Goal: Information Seeking & Learning: Learn about a topic

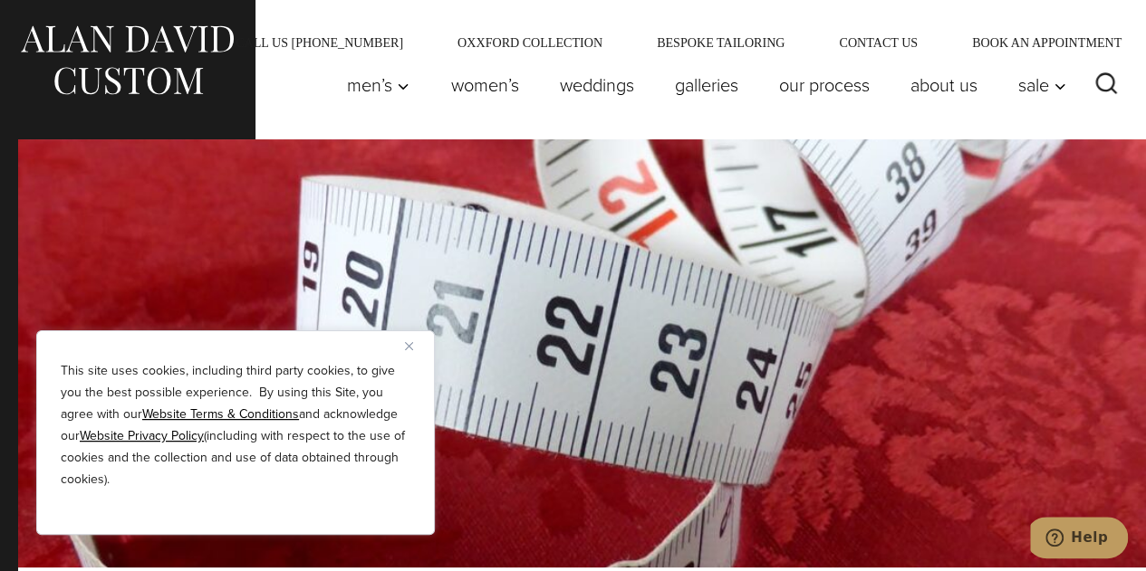
click at [406, 339] on div "This site uses cookies, including third party cookies, to give you the best pos…" at bounding box center [235, 433] width 398 height 205
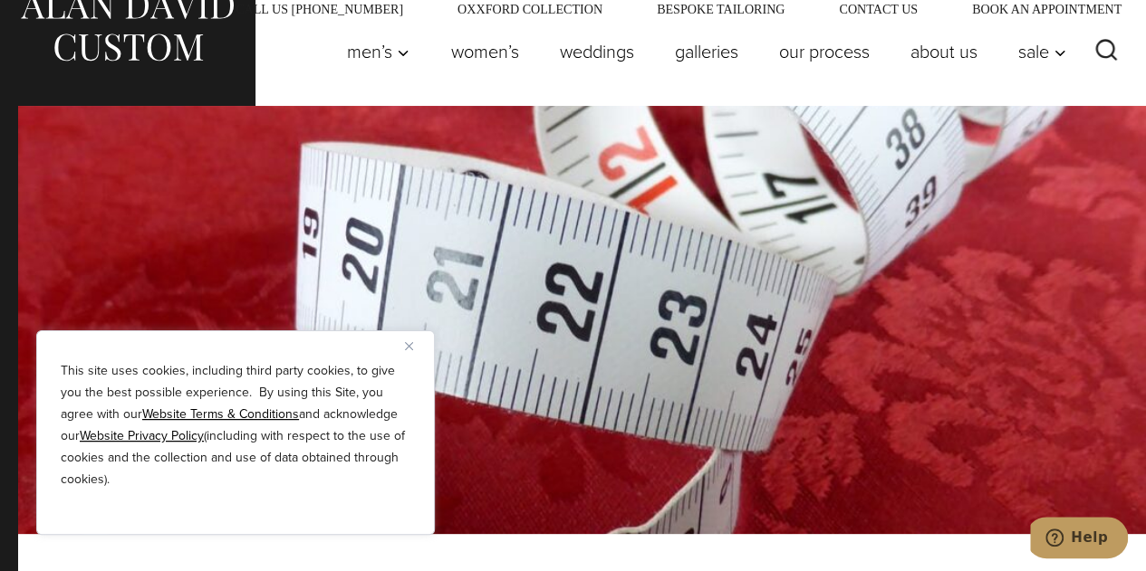
scroll to position [35, 0]
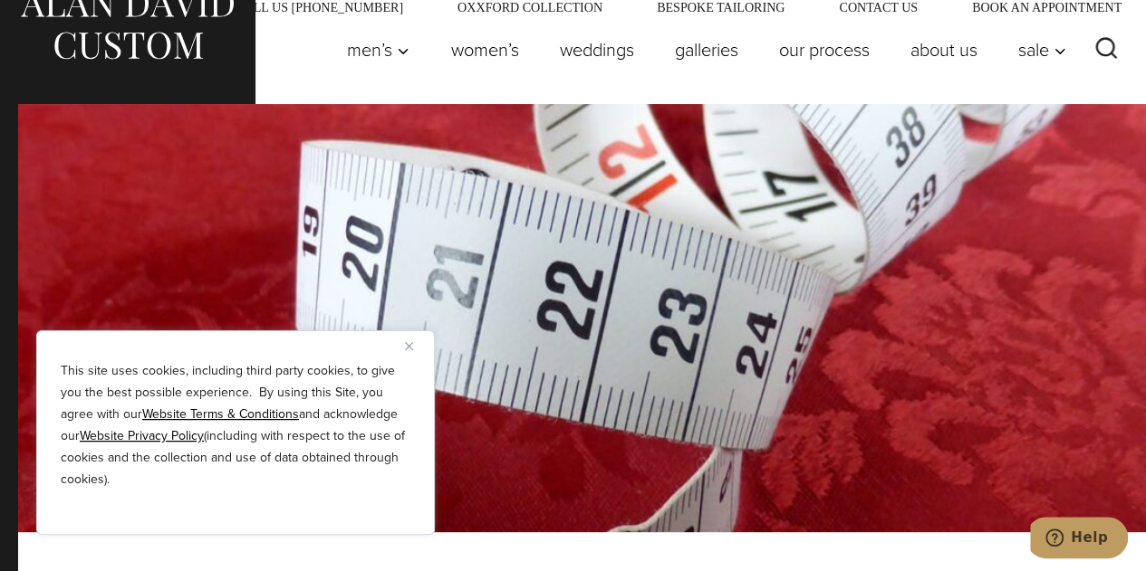
click at [411, 348] on img "Close" at bounding box center [409, 346] width 8 height 8
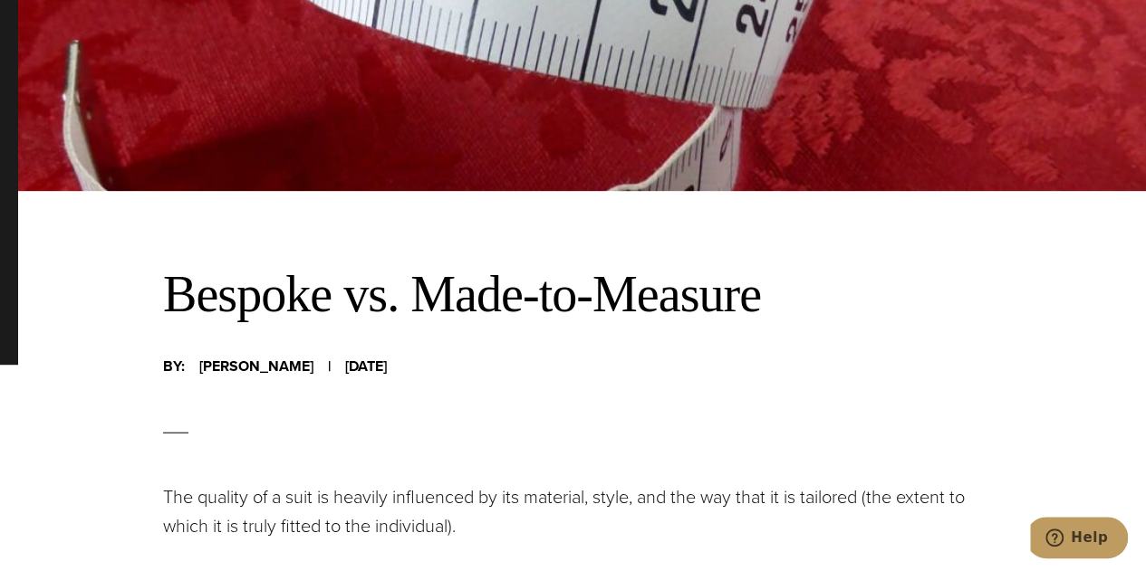
scroll to position [584, 0]
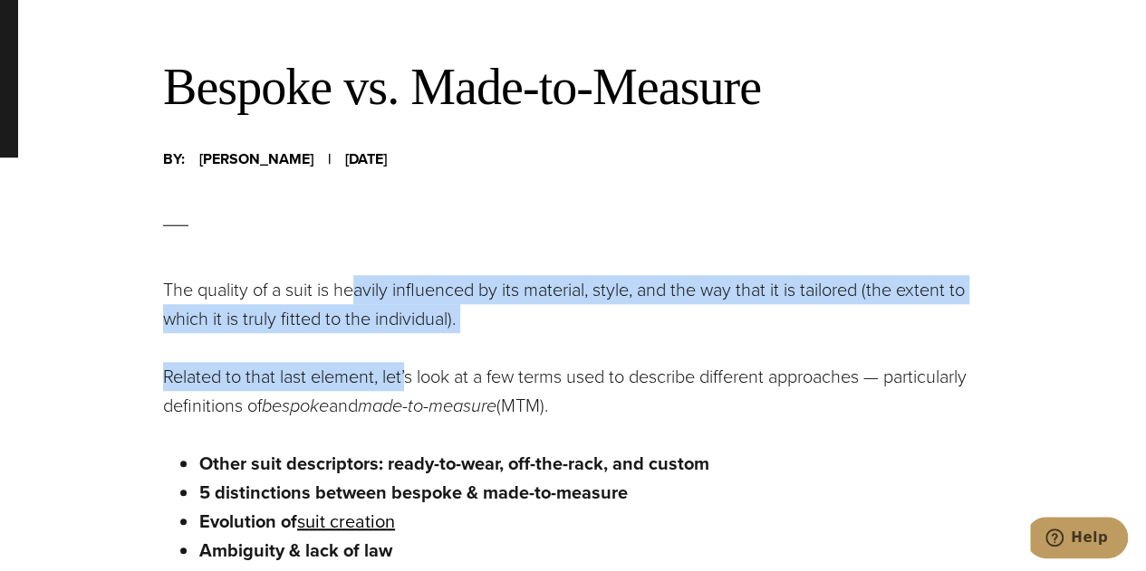
drag, startPoint x: 411, startPoint y: 348, endPoint x: 358, endPoint y: 274, distance: 90.7
click at [358, 275] on p "The quality of a suit is heavily influenced by its material, style, and the way…" at bounding box center [582, 304] width 838 height 58
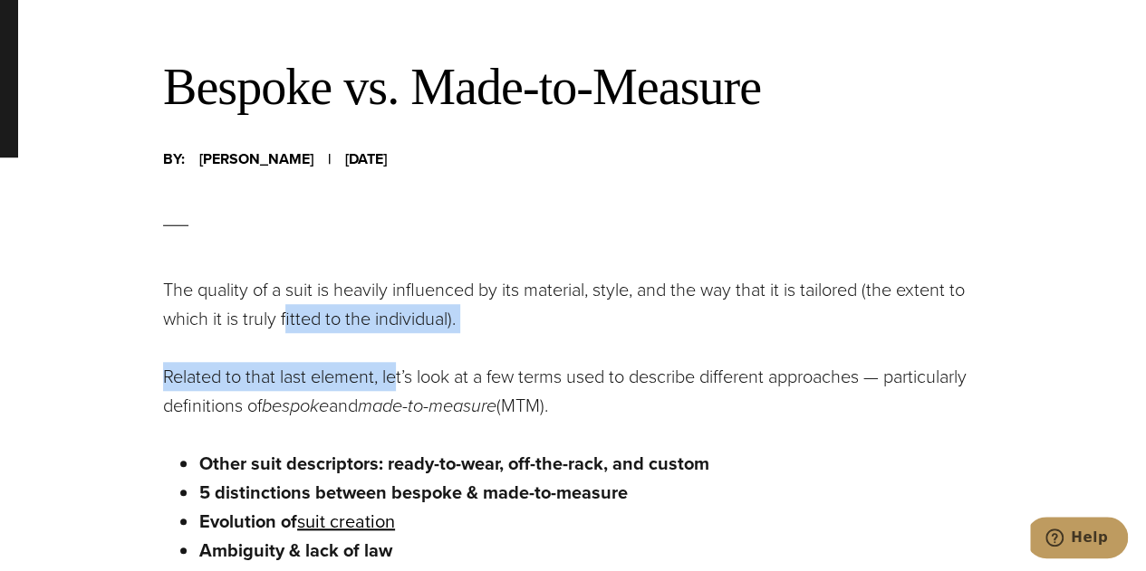
drag, startPoint x: 287, startPoint y: 314, endPoint x: 405, endPoint y: 372, distance: 131.2
click at [405, 372] on p "Related to that last element, let’s look at a few terms used to describe differ…" at bounding box center [582, 391] width 838 height 58
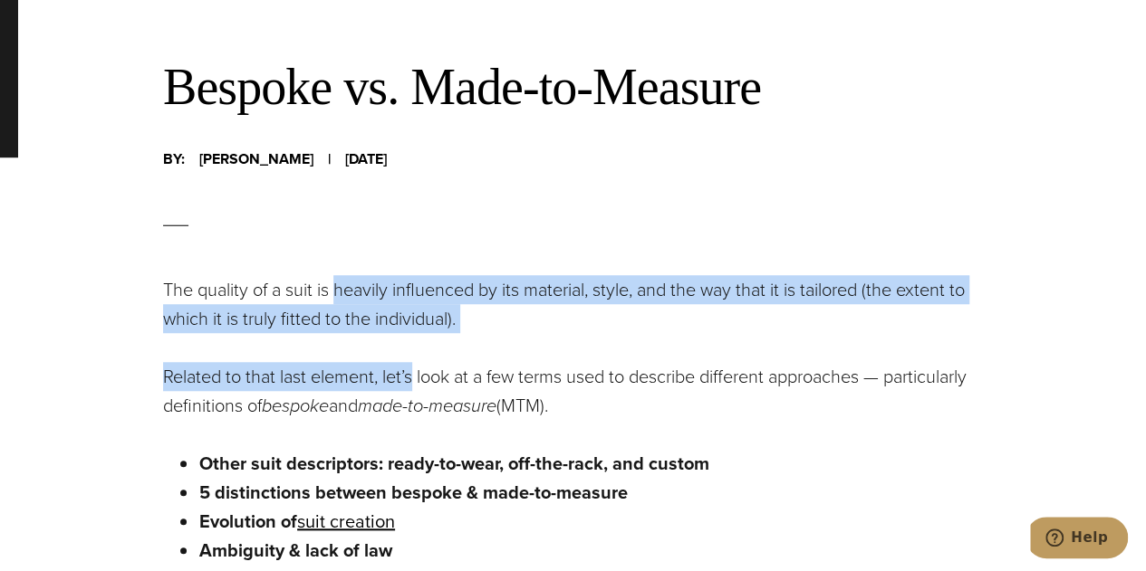
drag, startPoint x: 405, startPoint y: 372, endPoint x: 323, endPoint y: 287, distance: 117.9
click at [323, 287] on p "The quality of a suit is heavily influenced by its material, style, and the way…" at bounding box center [582, 304] width 838 height 58
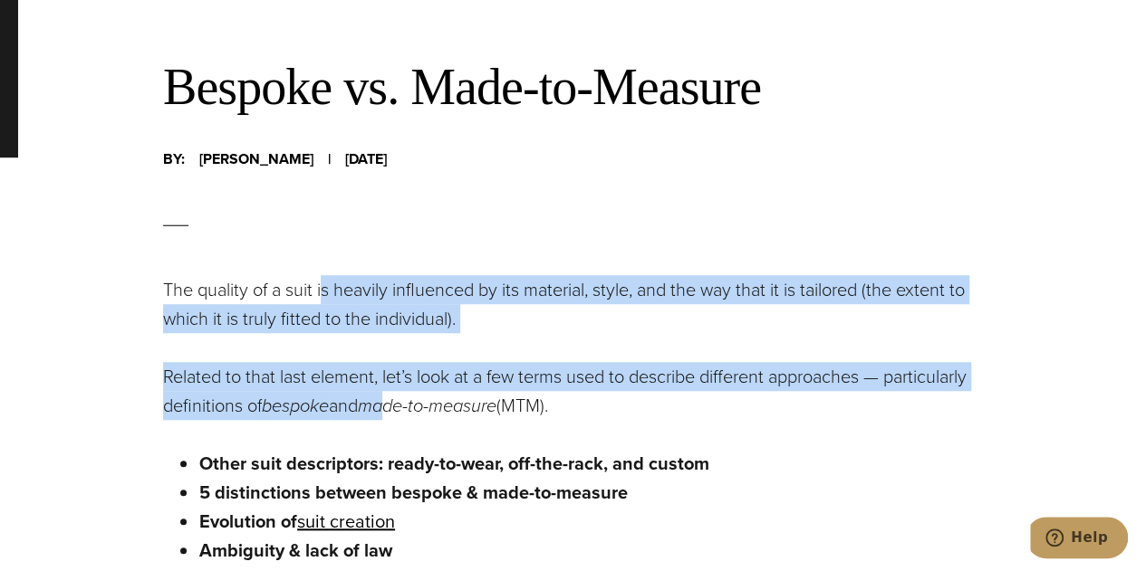
drag, startPoint x: 323, startPoint y: 287, endPoint x: 406, endPoint y: 423, distance: 158.9
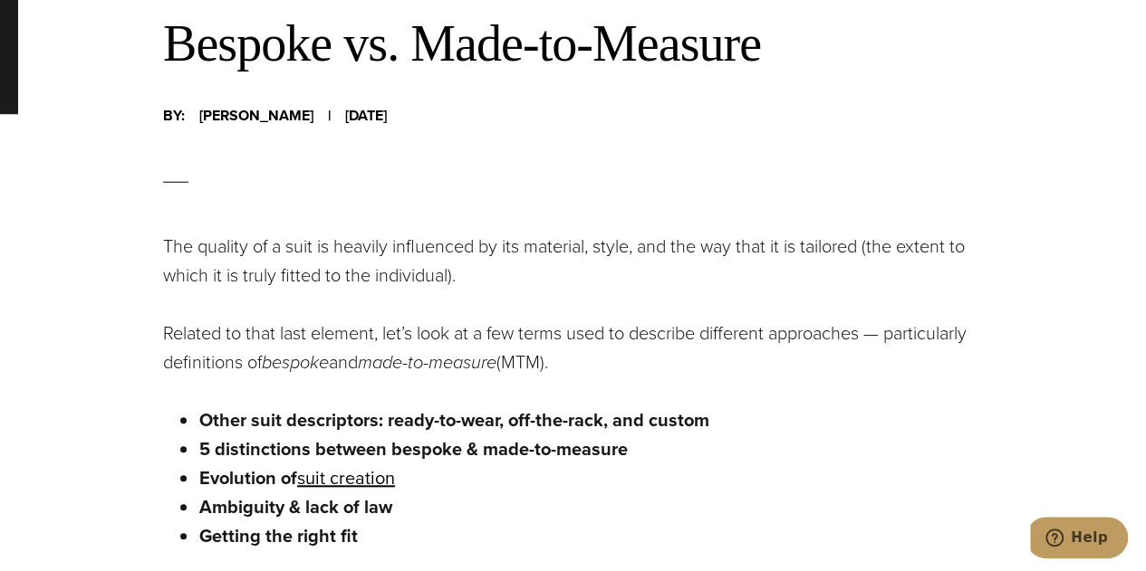
scroll to position [631, 0]
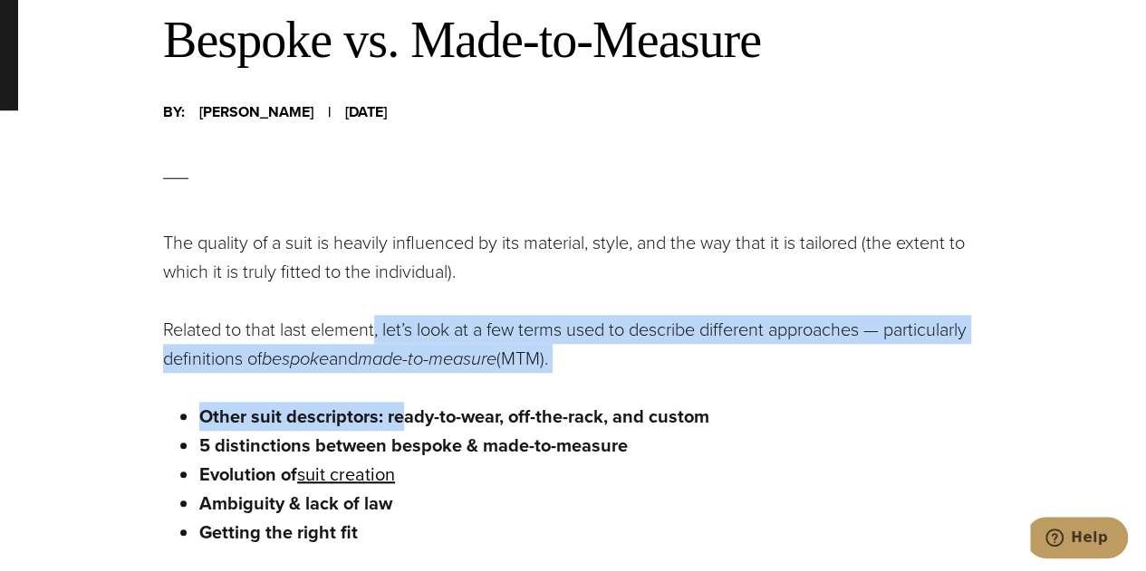
drag, startPoint x: 406, startPoint y: 423, endPoint x: 377, endPoint y: 300, distance: 126.5
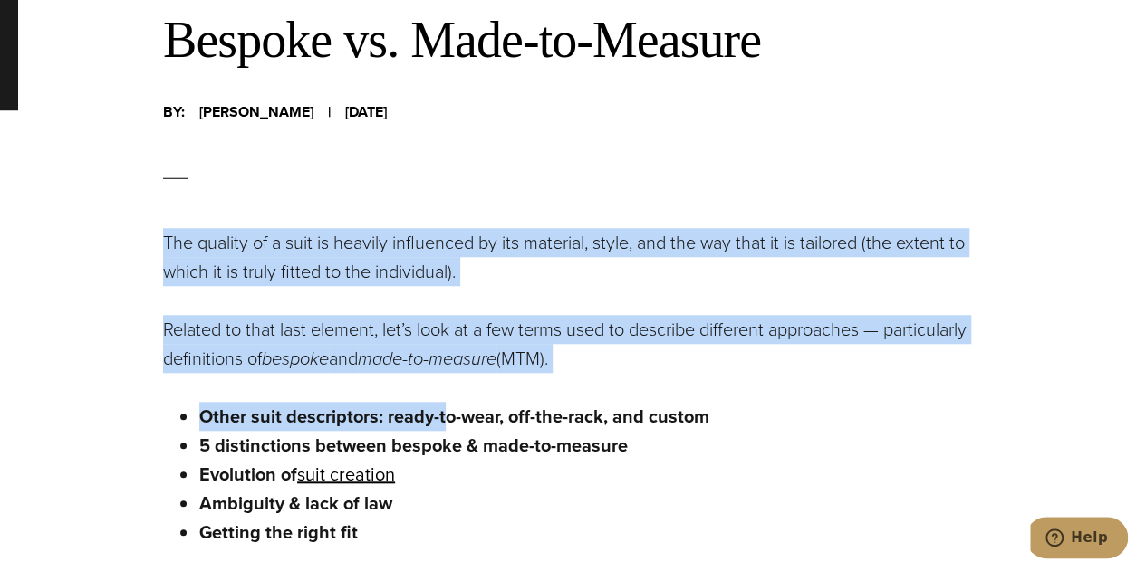
drag, startPoint x: 362, startPoint y: 217, endPoint x: 447, endPoint y: 398, distance: 200.1
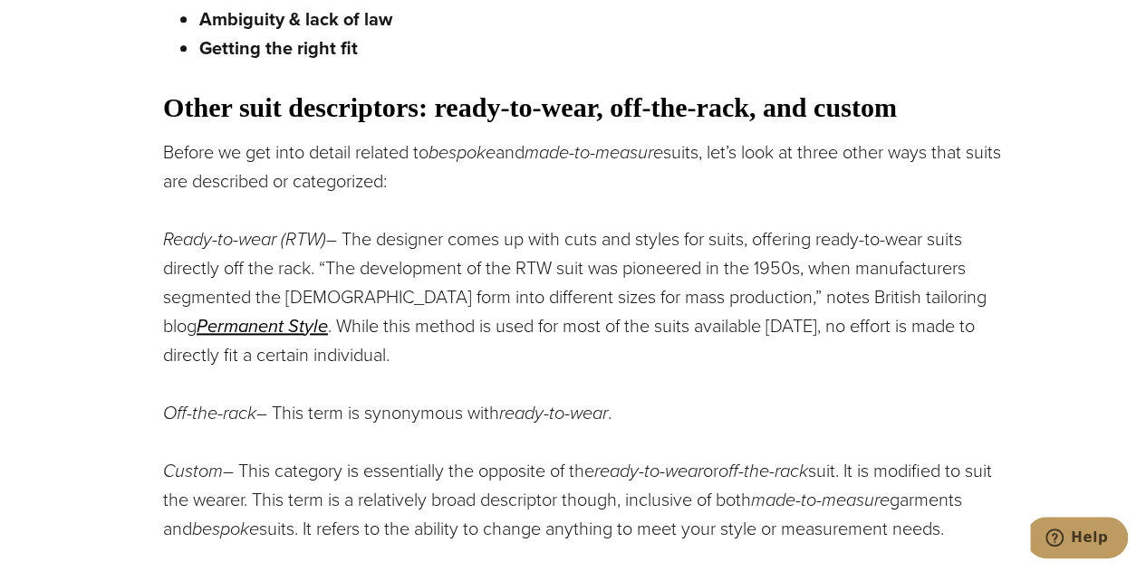
scroll to position [1117, 0]
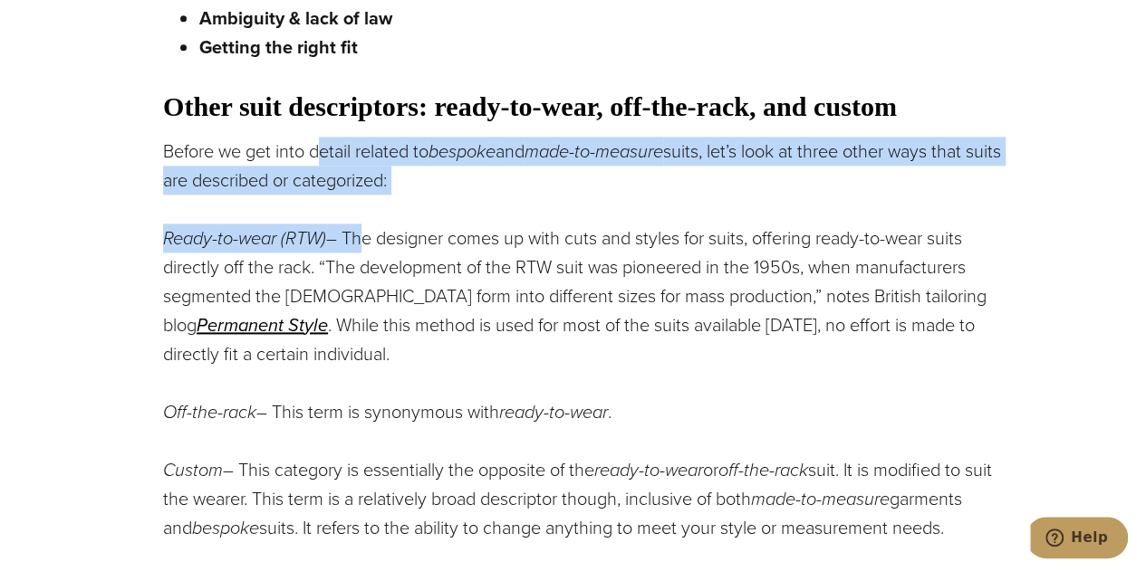
drag, startPoint x: 318, startPoint y: 135, endPoint x: 360, endPoint y: 258, distance: 130.3
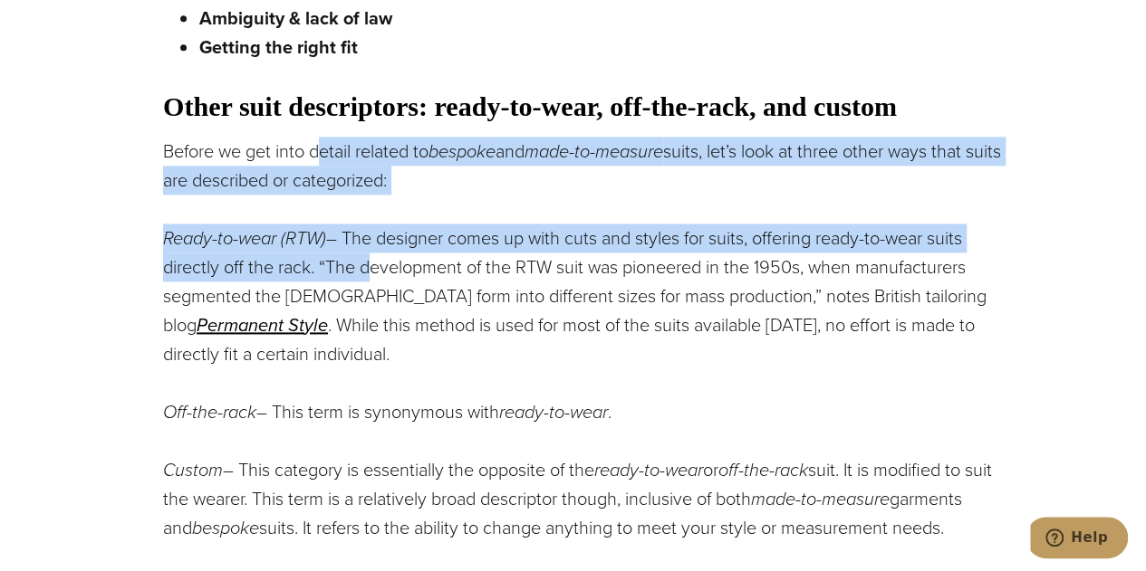
click at [360, 258] on p "Ready-to-wear (RTW) – The designer comes up with cuts and styles for suits, off…" at bounding box center [582, 296] width 838 height 145
drag, startPoint x: 360, startPoint y: 258, endPoint x: 321, endPoint y: 122, distance: 141.3
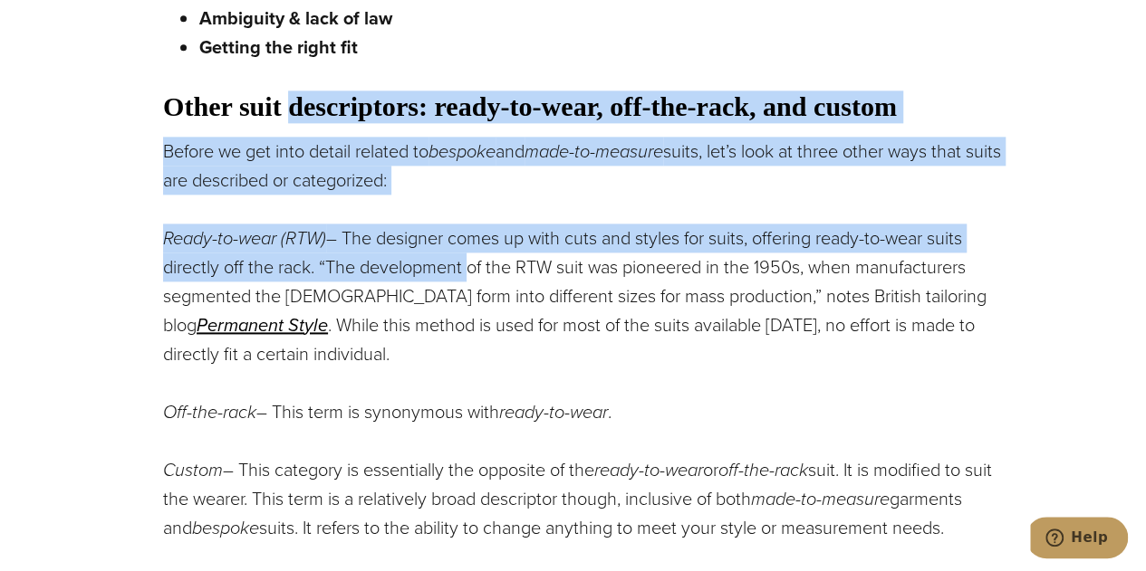
click at [321, 122] on h3 "Other suit descriptors: ready-to-wear, off-the-rack, and custom" at bounding box center [582, 107] width 838 height 33
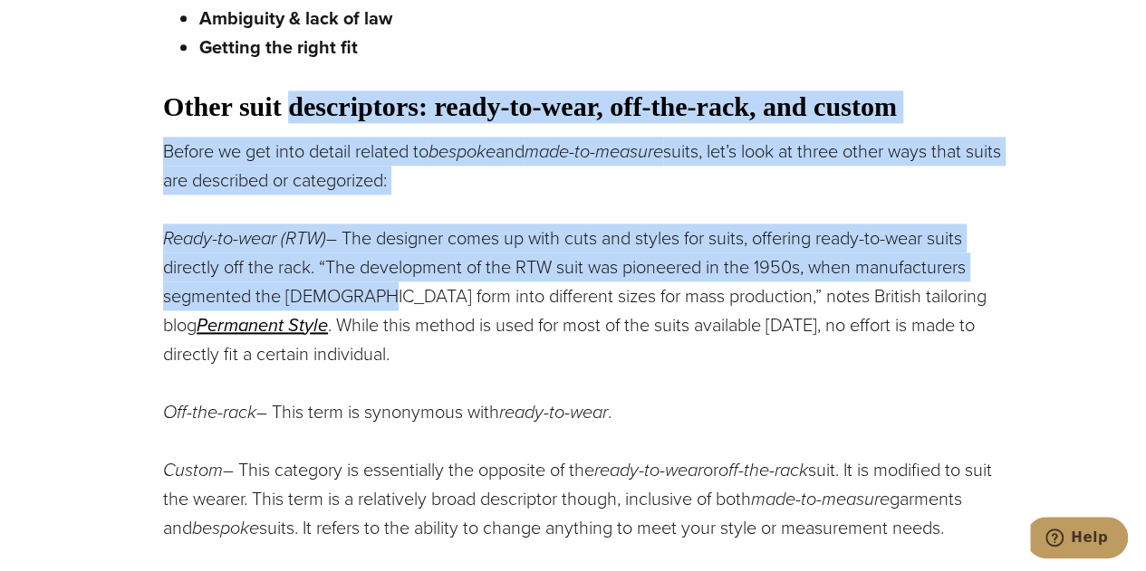
drag, startPoint x: 321, startPoint y: 122, endPoint x: 346, endPoint y: 324, distance: 203.4
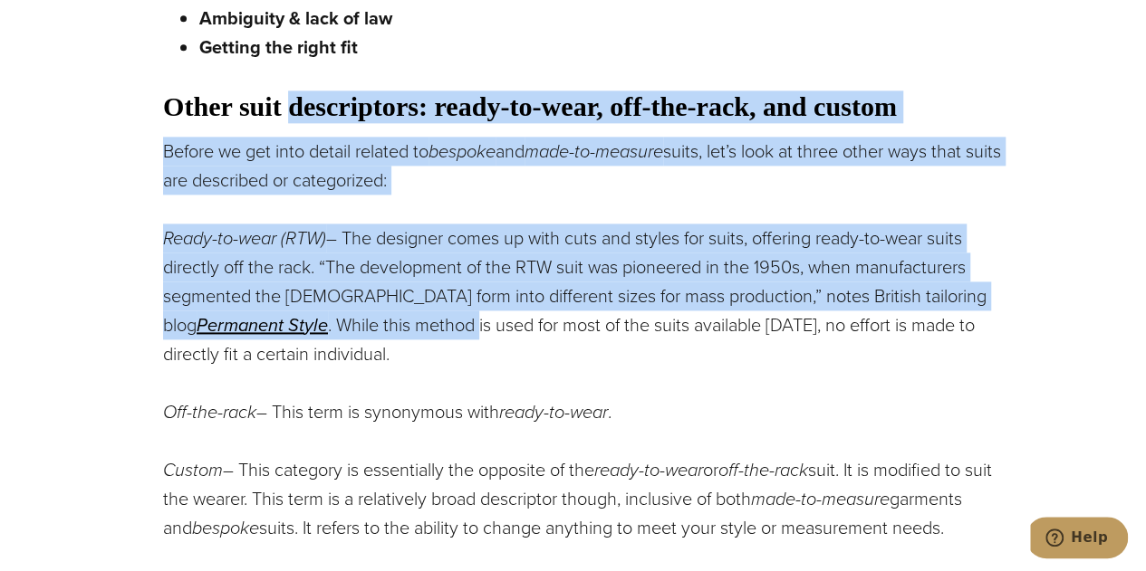
click at [346, 324] on p "Ready-to-wear (RTW) – The designer comes up with cuts and styles for suits, off…" at bounding box center [582, 296] width 838 height 145
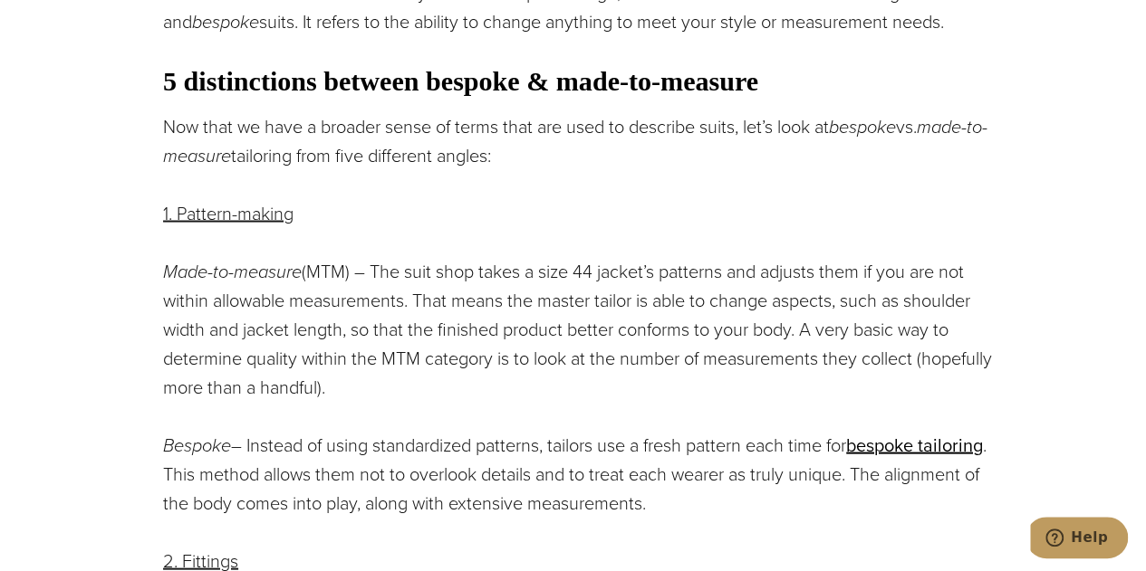
scroll to position [1656, 0]
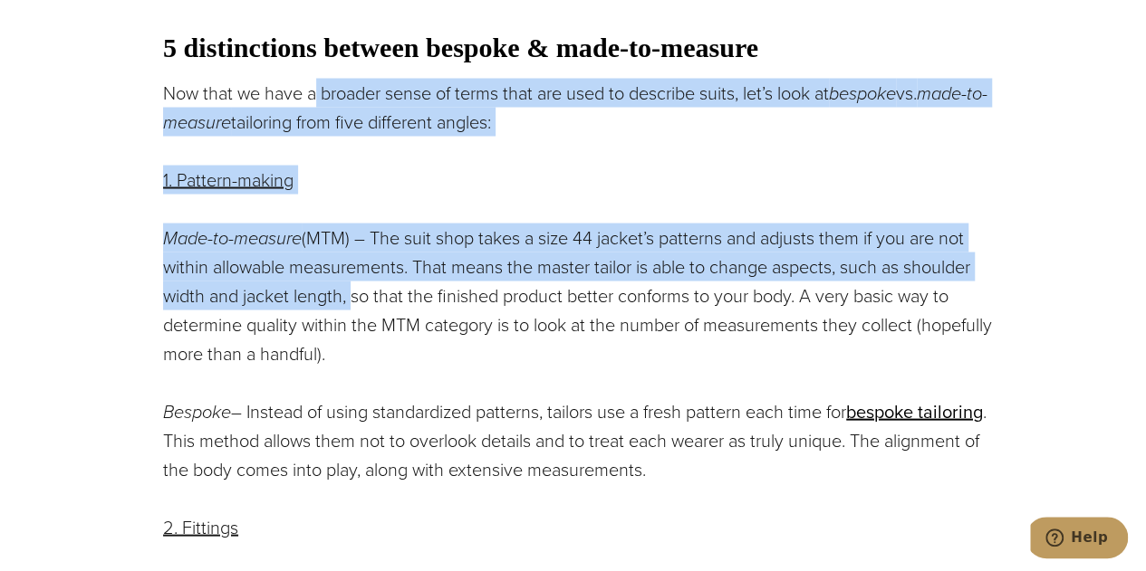
drag, startPoint x: 346, startPoint y: 324, endPoint x: 320, endPoint y: 108, distance: 218.0
click at [320, 108] on p "Now that we have a broader sense of terms that are used to describe suits, let’…" at bounding box center [582, 107] width 838 height 58
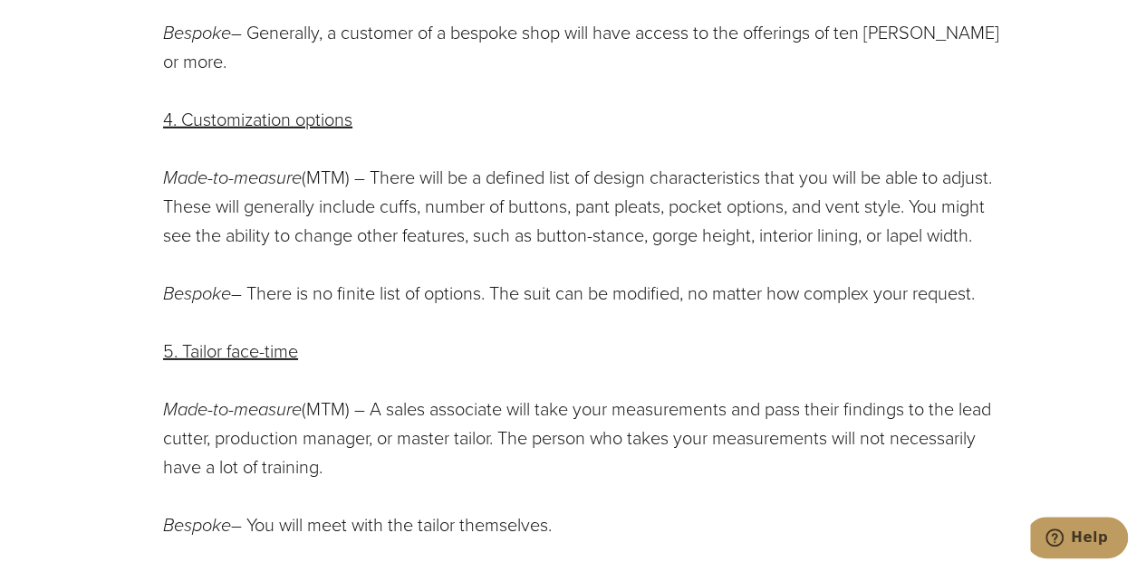
scroll to position [2615, 0]
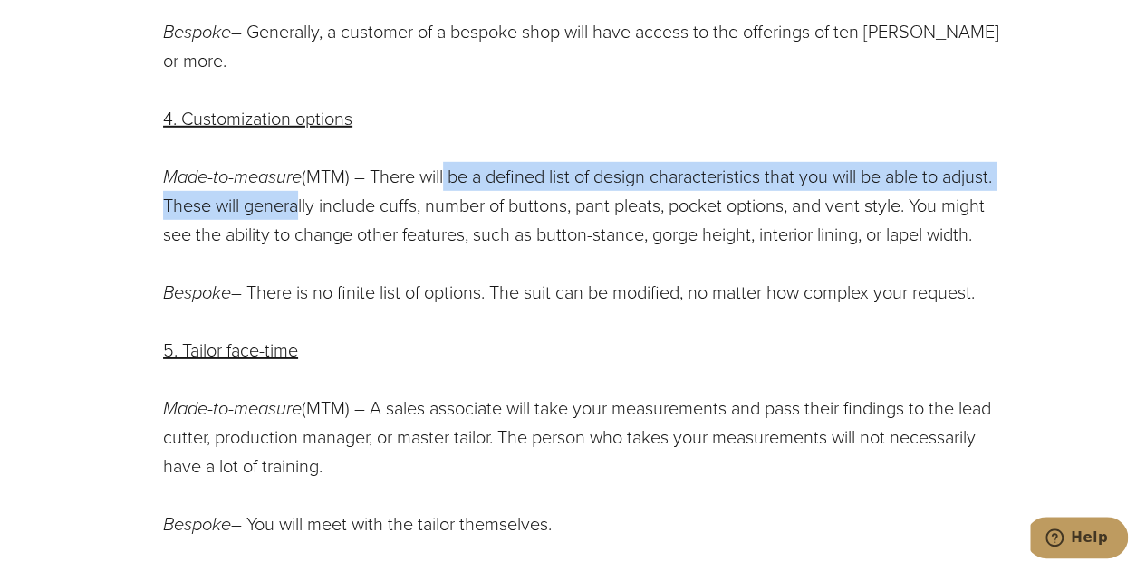
drag, startPoint x: 346, startPoint y: 205, endPoint x: 449, endPoint y: 186, distance: 105.0
click at [449, 186] on p "Made-to-measure (MTM) – There will be a defined list of design characteristics …" at bounding box center [582, 205] width 838 height 87
drag, startPoint x: 449, startPoint y: 186, endPoint x: 469, endPoint y: 265, distance: 82.1
click at [469, 249] on p "Made-to-measure (MTM) – There will be a defined list of design characteristics …" at bounding box center [582, 205] width 838 height 87
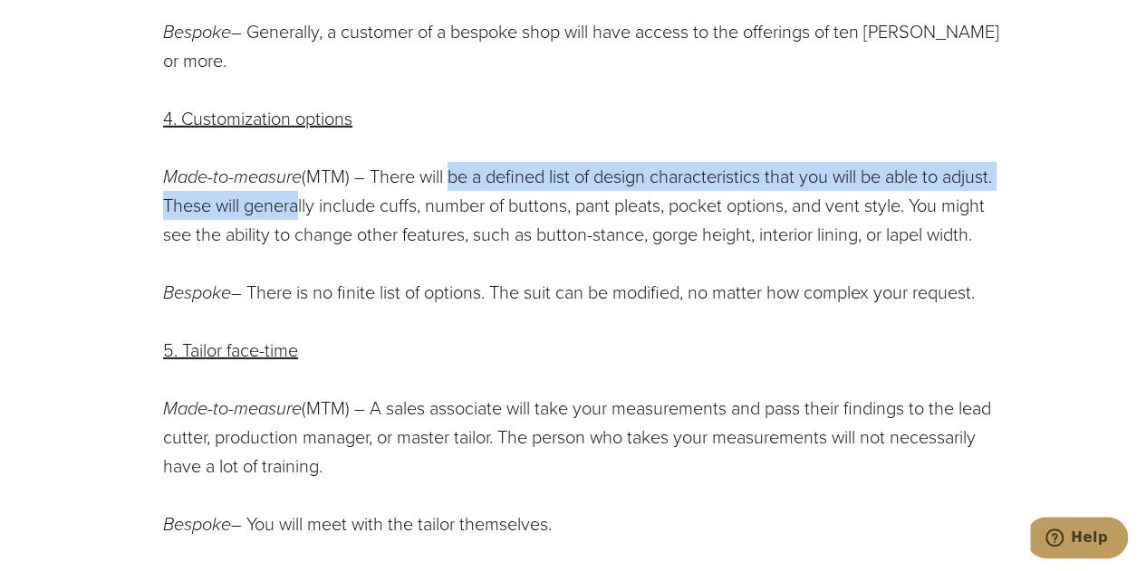
click at [469, 249] on p "Made-to-measure (MTM) – There will be a defined list of design characteristics …" at bounding box center [582, 205] width 838 height 87
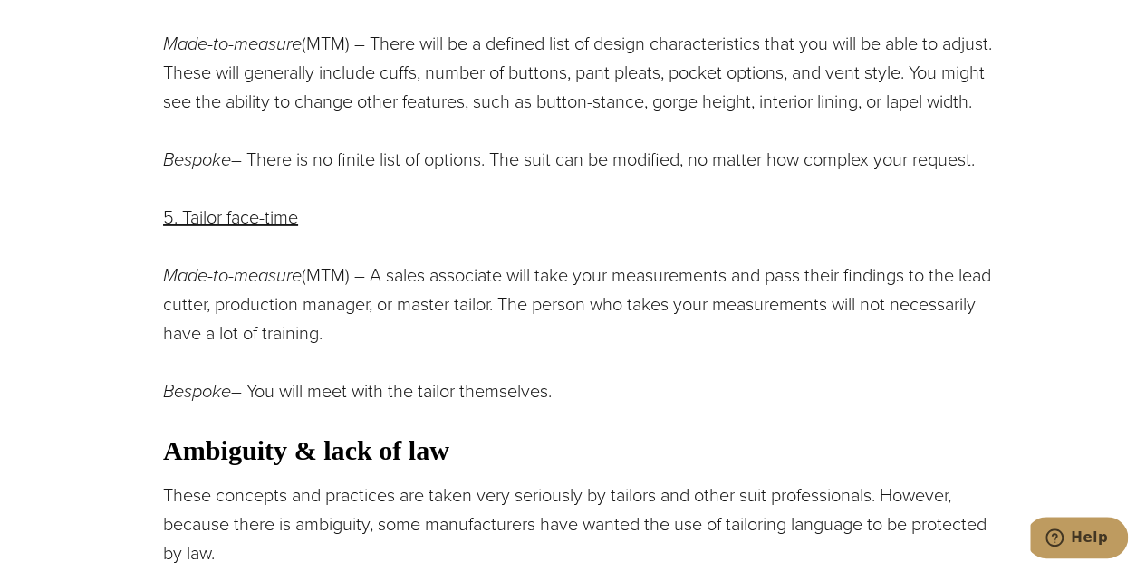
scroll to position [2749, 0]
drag, startPoint x: 458, startPoint y: 307, endPoint x: 427, endPoint y: 304, distance: 31.8
click at [427, 304] on p "Made-to-measure (MTM) – A sales associate will take your measurements and pass …" at bounding box center [582, 303] width 838 height 87
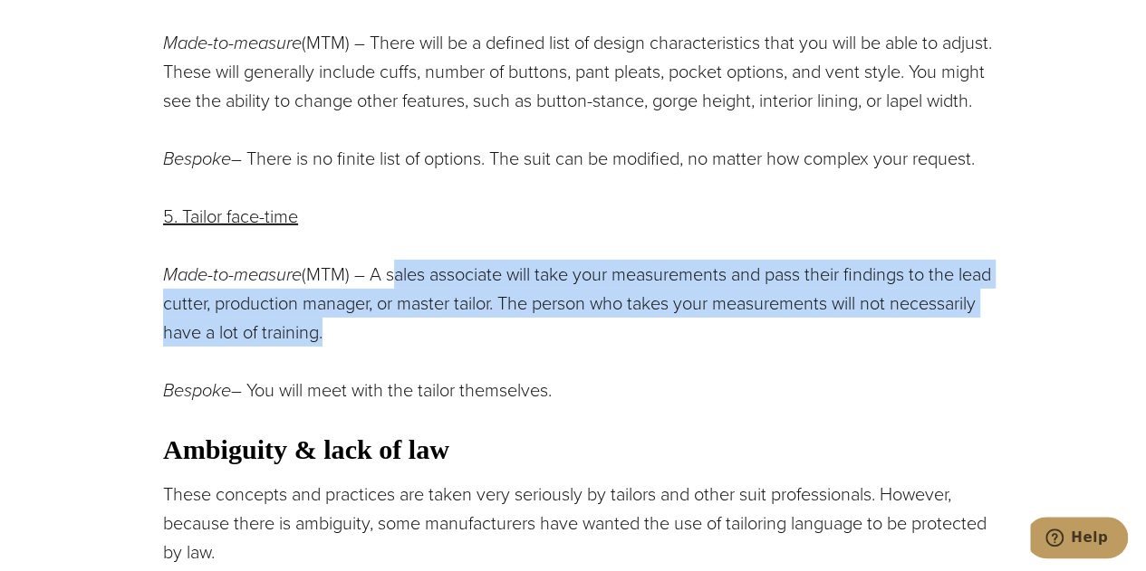
drag, startPoint x: 427, startPoint y: 304, endPoint x: 379, endPoint y: 365, distance: 77.4
click at [379, 347] on p "Made-to-measure (MTM) – A sales associate will take your measurements and pass …" at bounding box center [582, 303] width 838 height 87
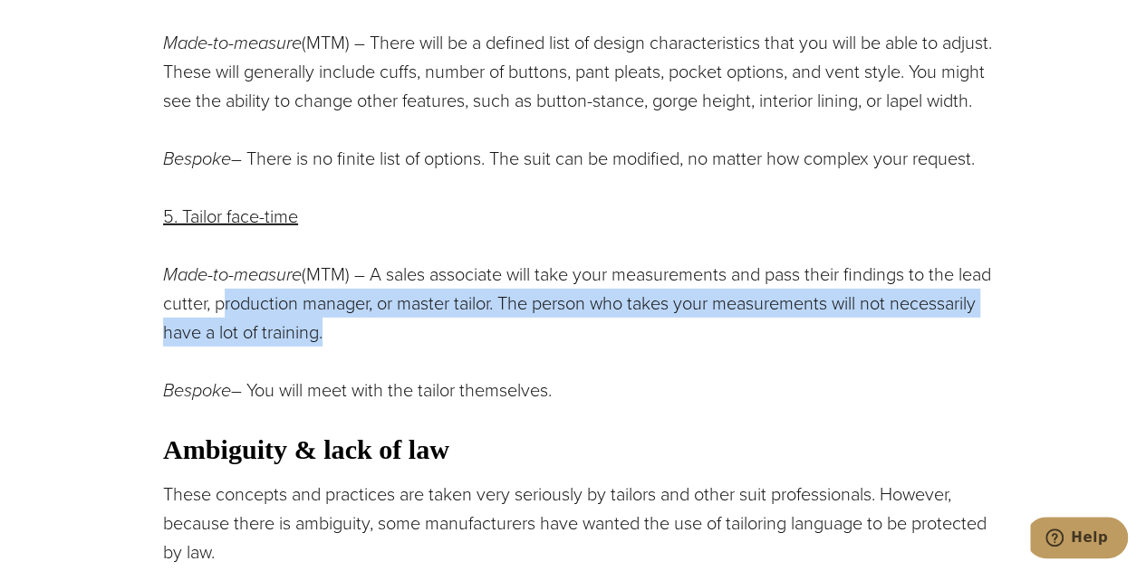
drag, startPoint x: 379, startPoint y: 365, endPoint x: 304, endPoint y: 320, distance: 87.0
click at [304, 320] on p "Made-to-measure (MTM) – A sales associate will take your measurements and pass …" at bounding box center [582, 303] width 838 height 87
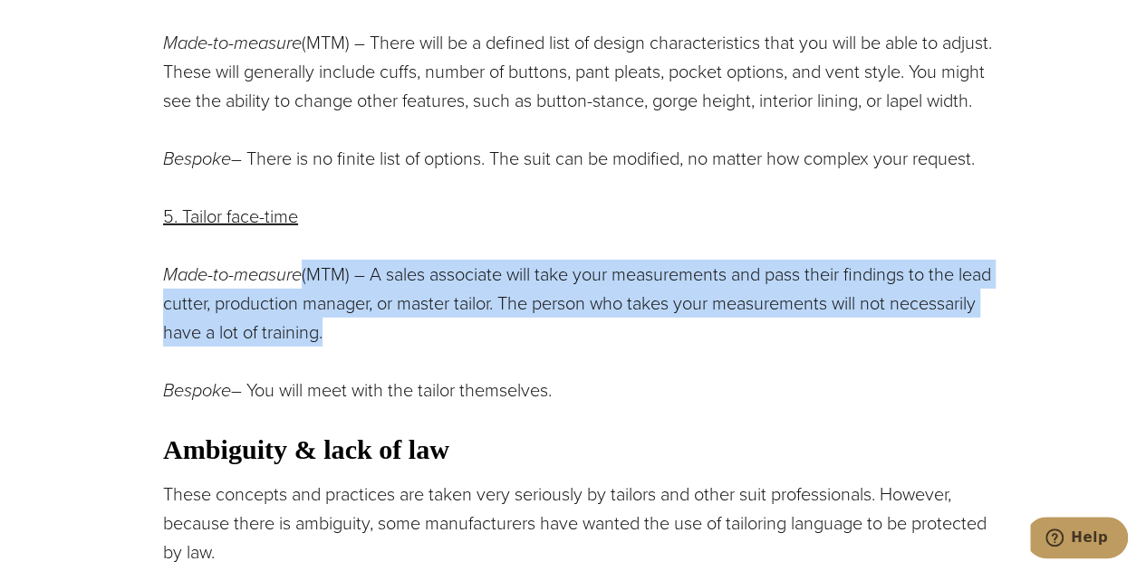
click at [304, 320] on p "Made-to-measure (MTM) – A sales associate will take your measurements and pass …" at bounding box center [582, 303] width 838 height 87
drag, startPoint x: 304, startPoint y: 320, endPoint x: 322, endPoint y: 375, distance: 58.1
click at [322, 347] on p "Made-to-measure (MTM) – A sales associate will take your measurements and pass …" at bounding box center [582, 303] width 838 height 87
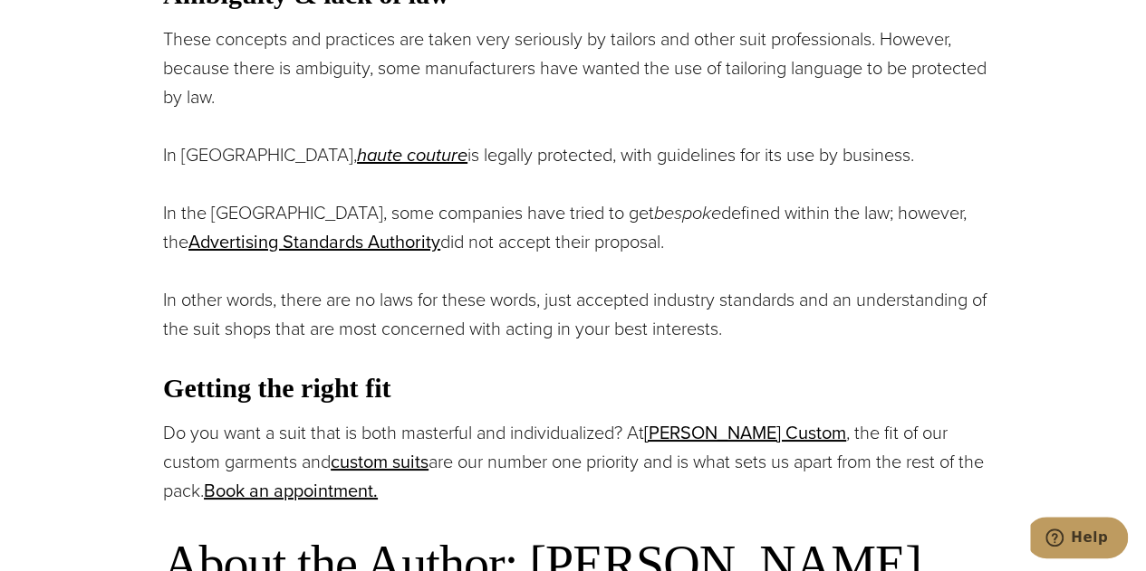
scroll to position [3208, 0]
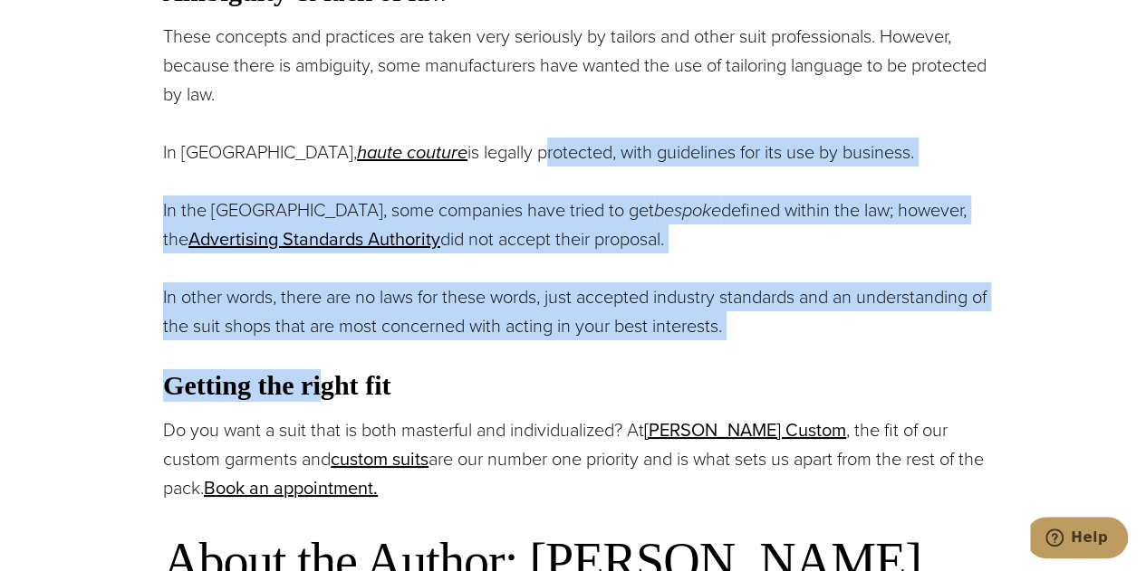
drag, startPoint x: 322, startPoint y: 375, endPoint x: 432, endPoint y: 149, distance: 251.5
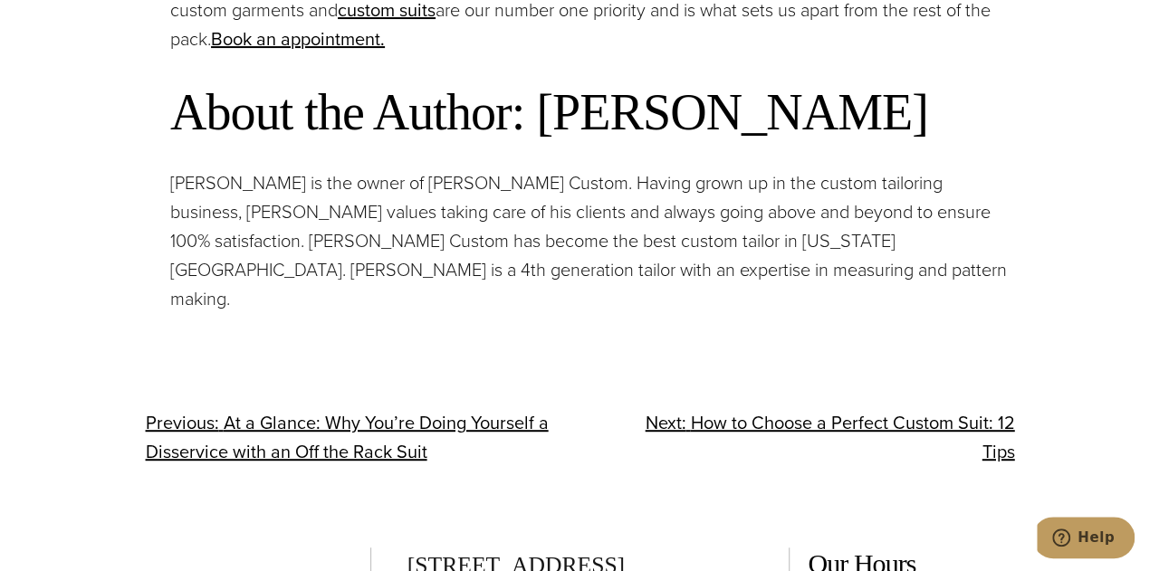
scroll to position [3658, 0]
